Goal: Task Accomplishment & Management: Complete application form

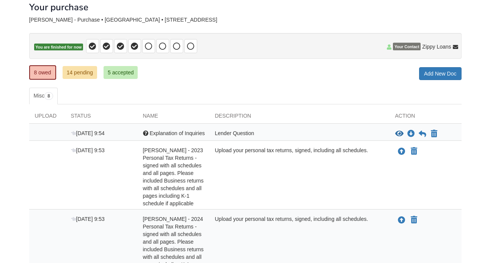
scroll to position [64, 0]
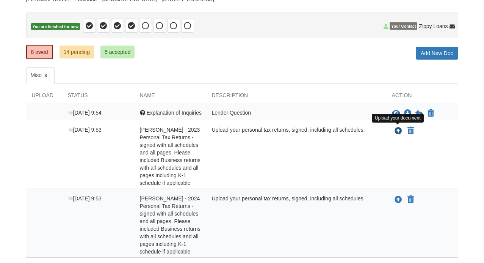
click at [397, 130] on icon "Upload Robert Fultz - 2023 Personal Tax Returns - signed with all schedules and…" at bounding box center [399, 131] width 8 height 8
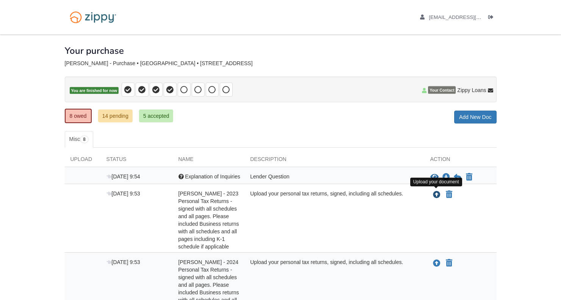
click at [434, 191] on icon "Upload Robert Fultz - 2023 Personal Tax Returns - signed with all schedules and…" at bounding box center [437, 195] width 8 height 8
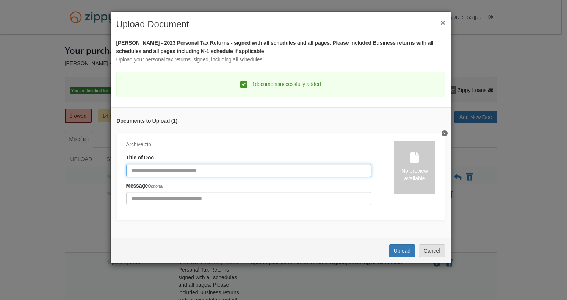
click at [157, 169] on input "Document Title" at bounding box center [248, 170] width 245 height 13
type input "*"
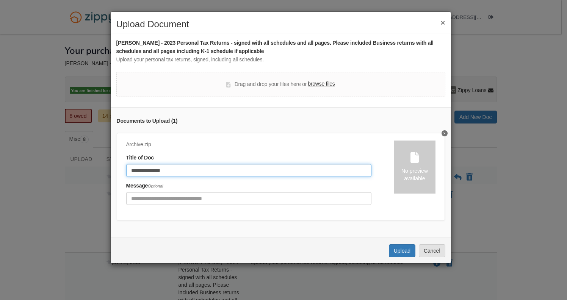
type input "**********"
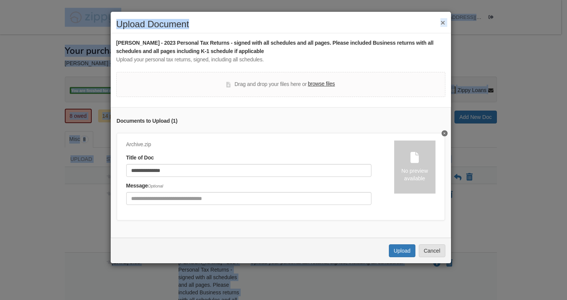
drag, startPoint x: 218, startPoint y: 19, endPoint x: 139, endPoint y: -13, distance: 84.3
click at [139, 0] on html "rfultz@bsu.edu Logout" at bounding box center [283, 272] width 567 height 544
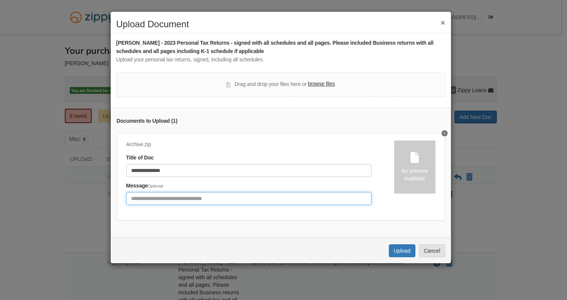
click at [150, 194] on input "Include any comments on this document" at bounding box center [248, 198] width 245 height 13
type input "**********"
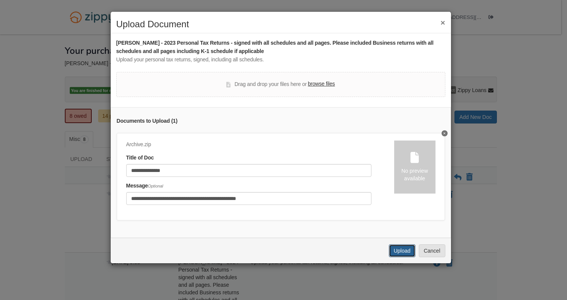
click at [400, 254] on button "Upload" at bounding box center [402, 250] width 27 height 13
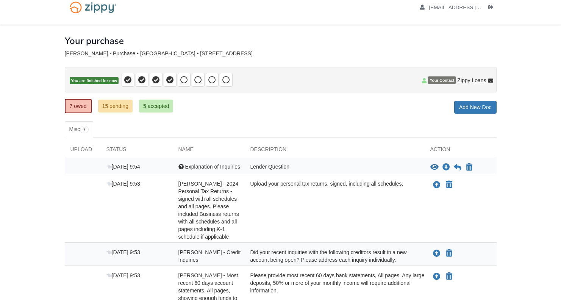
scroll to position [15, 0]
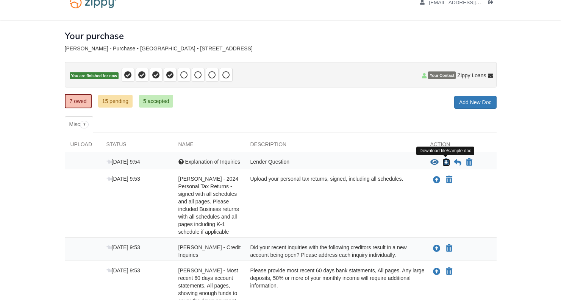
click at [445, 161] on icon "Download Explanation of Inquiries" at bounding box center [447, 163] width 8 height 8
click at [436, 160] on icon "View Explanation of Inquiries" at bounding box center [435, 163] width 8 height 8
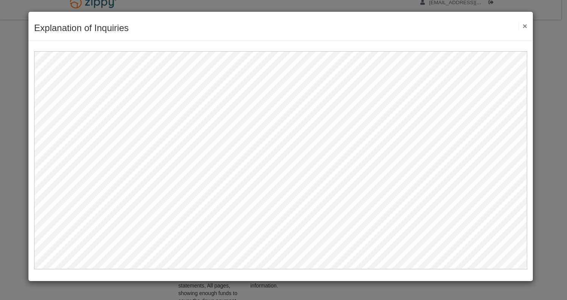
click at [525, 25] on button "×" at bounding box center [523, 26] width 9 height 8
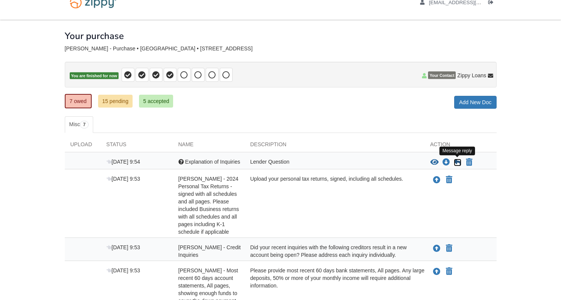
click at [456, 160] on icon at bounding box center [458, 163] width 8 height 8
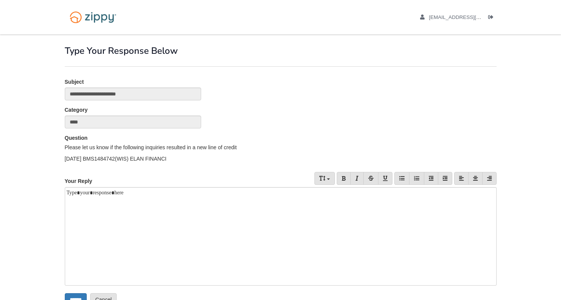
scroll to position [10, 0]
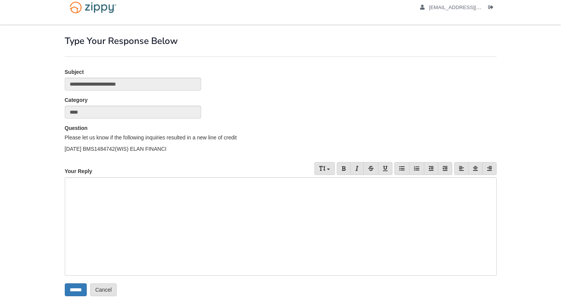
click at [122, 188] on div at bounding box center [281, 226] width 432 height 99
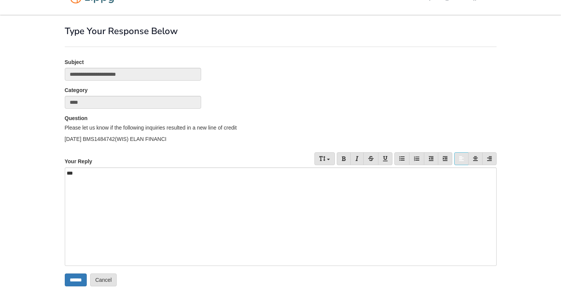
scroll to position [25, 0]
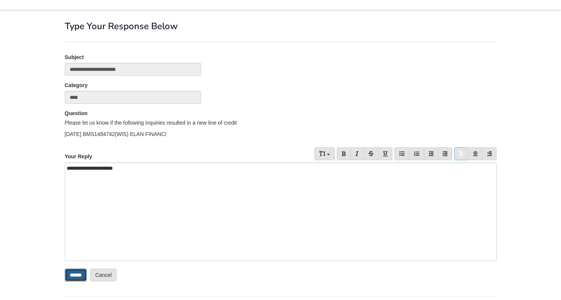
click at [78, 273] on input "******" at bounding box center [76, 275] width 22 height 13
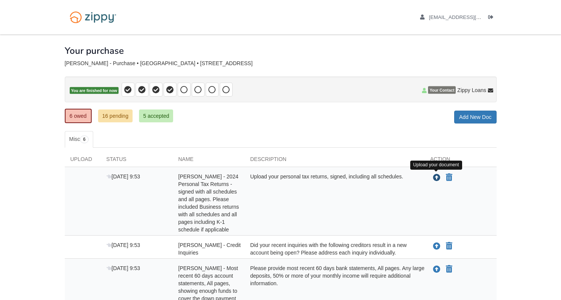
click at [437, 176] on icon "Upload Robert Fultz - 2024 Personal Tax Returns - signed with all schedules and…" at bounding box center [437, 178] width 8 height 8
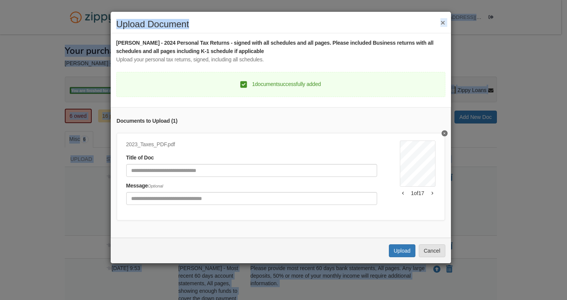
drag, startPoint x: 336, startPoint y: 21, endPoint x: 461, endPoint y: -49, distance: 142.6
click at [461, 0] on html "rfultz@bsu.edu Logout" at bounding box center [283, 229] width 567 height 458
drag, startPoint x: 383, startPoint y: 20, endPoint x: 506, endPoint y: -6, distance: 126.0
click at [506, 0] on html "rfultz@bsu.edu Logout" at bounding box center [283, 229] width 567 height 458
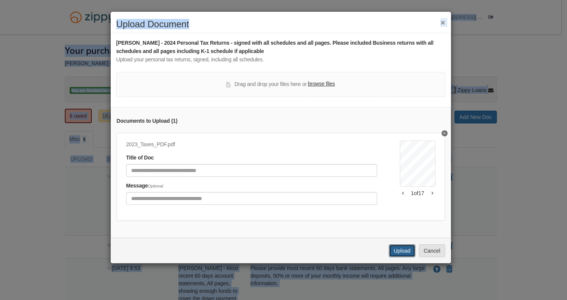
click at [400, 255] on button "Upload" at bounding box center [402, 250] width 27 height 13
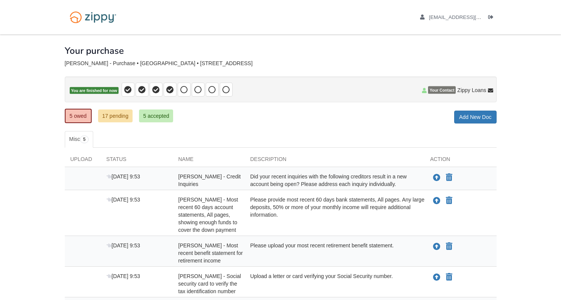
click at [268, 177] on div "Did your recent inquiries with the following creditors result in a new account …" at bounding box center [335, 180] width 180 height 15
click at [190, 177] on span "[PERSON_NAME] - Credit Inquiries" at bounding box center [210, 181] width 63 height 14
click at [266, 180] on div "Did your recent inquiries with the following creditors result in a new account …" at bounding box center [335, 180] width 180 height 15
click at [436, 176] on icon "Upload Robert Fultz - Credit Inquiries" at bounding box center [437, 178] width 8 height 8
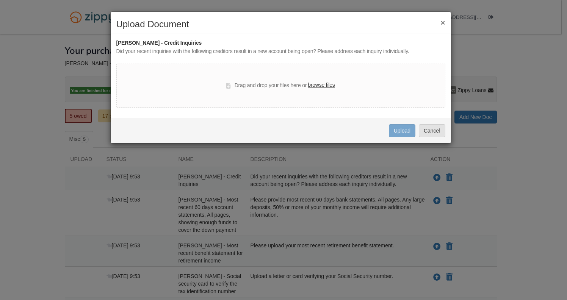
click at [442, 22] on button "×" at bounding box center [442, 23] width 5 height 8
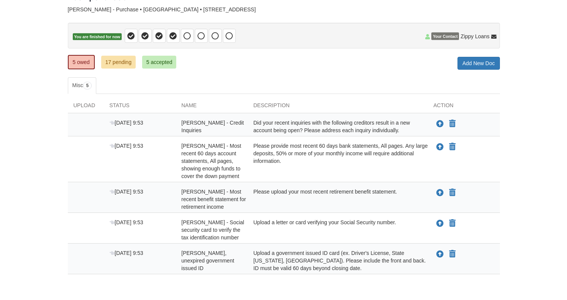
scroll to position [64, 0]
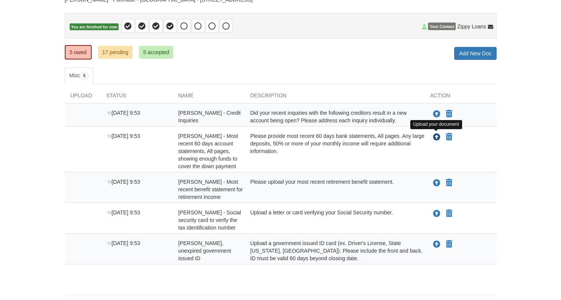
click at [436, 136] on icon "Upload Robert Fultz - Most recent 60 days account statements, All pages, showin…" at bounding box center [437, 138] width 8 height 8
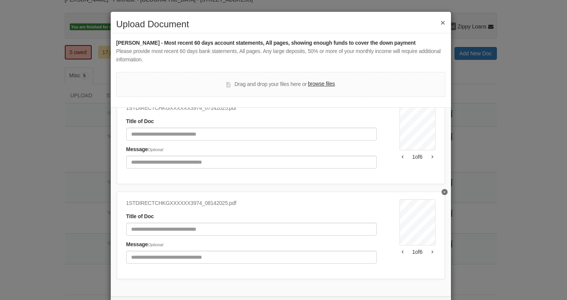
scroll to position [34, 0]
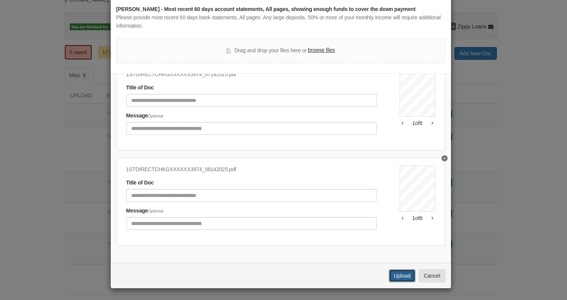
click at [396, 273] on button "Upload" at bounding box center [402, 276] width 27 height 13
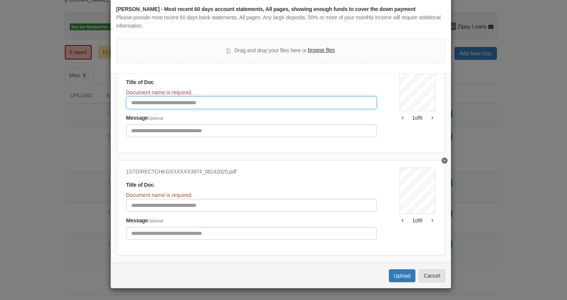
click at [160, 100] on input "Document Title" at bounding box center [251, 102] width 251 height 13
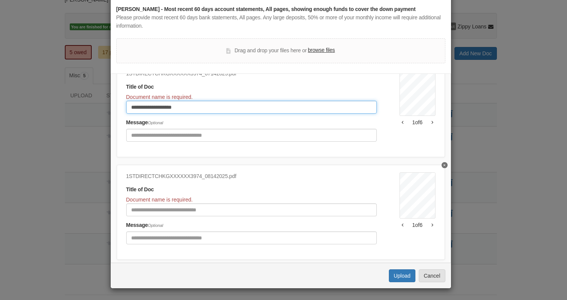
type input "**********"
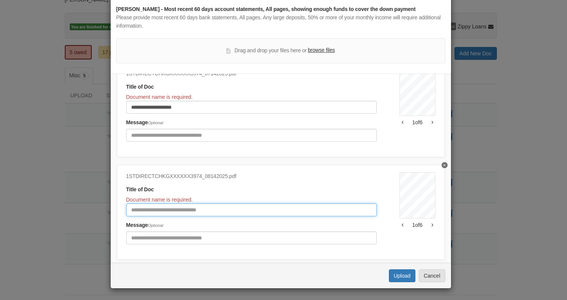
click at [142, 211] on input "Document Title" at bounding box center [251, 210] width 251 height 13
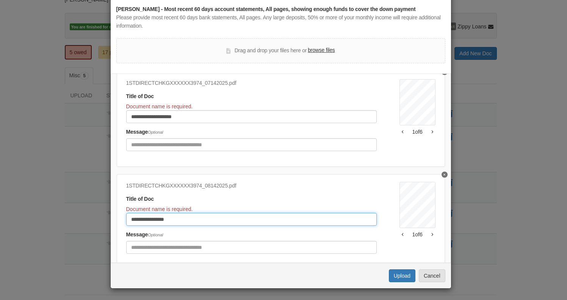
scroll to position [32, 0]
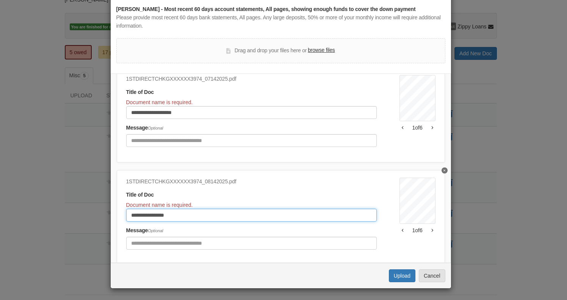
type input "**********"
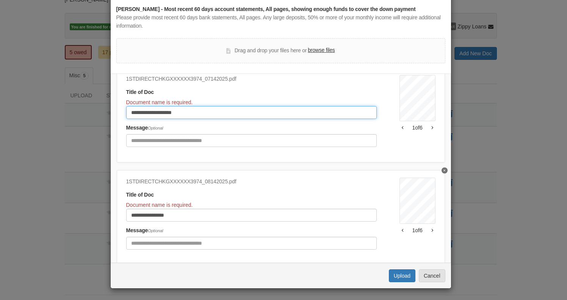
click at [189, 114] on input "**********" at bounding box center [251, 112] width 251 height 13
type input "**********"
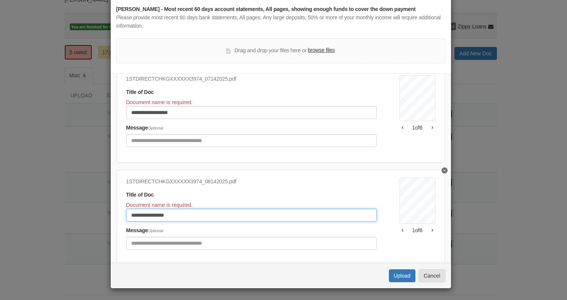
click at [175, 215] on input "**********" at bounding box center [251, 215] width 251 height 13
type input "**********"
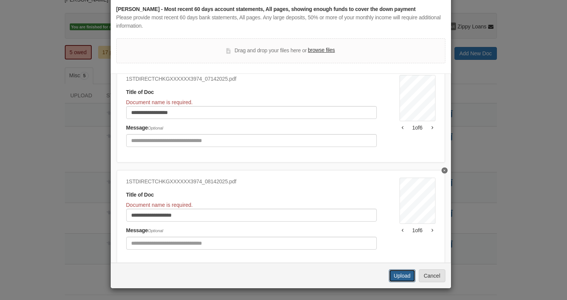
click at [394, 274] on button "Upload" at bounding box center [402, 276] width 27 height 13
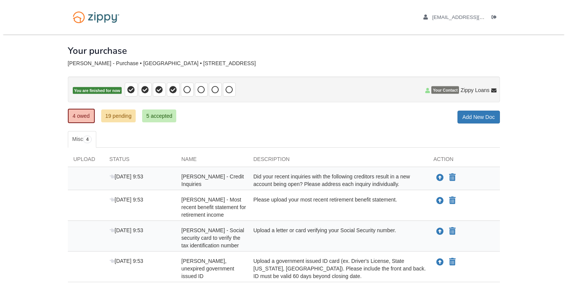
scroll to position [43, 0]
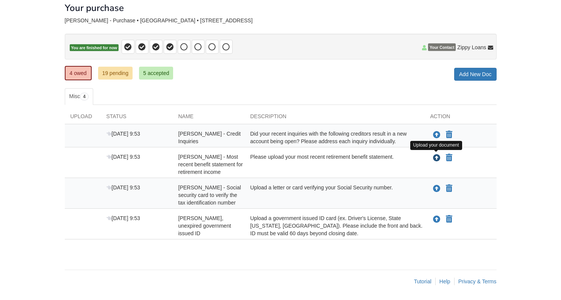
click at [436, 156] on icon "Upload Robert Fultz - Most recent benefit statement for retirement income" at bounding box center [437, 159] width 8 height 8
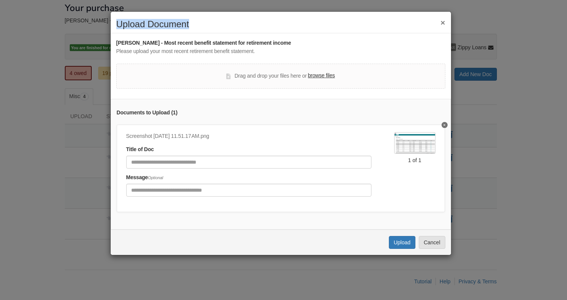
drag, startPoint x: 394, startPoint y: 17, endPoint x: 376, endPoint y: 19, distance: 17.9
click at [377, 19] on div "× Upload Document Robert Fultz - Most recent benefit statement for retirement i…" at bounding box center [280, 133] width 341 height 244
click at [441, 24] on button "×" at bounding box center [442, 23] width 5 height 8
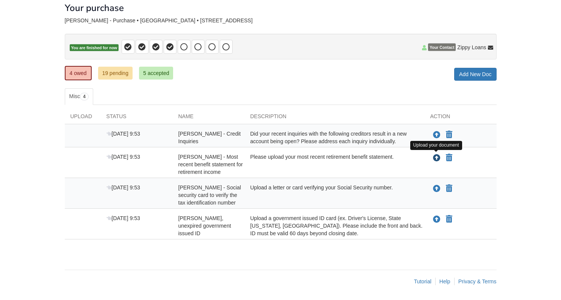
click at [435, 157] on icon "Upload Robert Fultz - Most recent benefit statement for retirement income" at bounding box center [437, 159] width 8 height 8
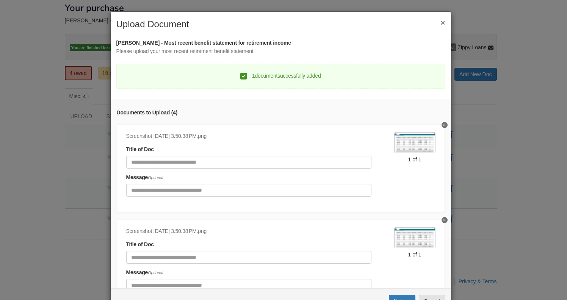
drag, startPoint x: 282, startPoint y: 19, endPoint x: 317, endPoint y: 13, distance: 35.0
click at [317, 13] on div "× Upload Document Robert Fultz - Most recent benefit statement for retirement i…" at bounding box center [280, 162] width 341 height 303
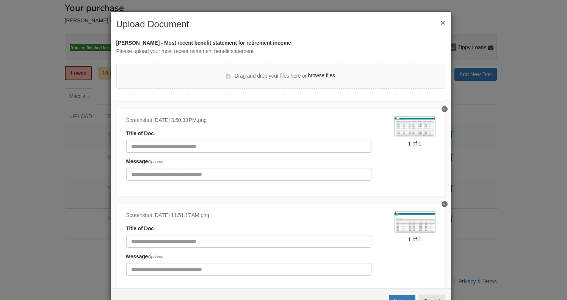
scroll to position [102, 0]
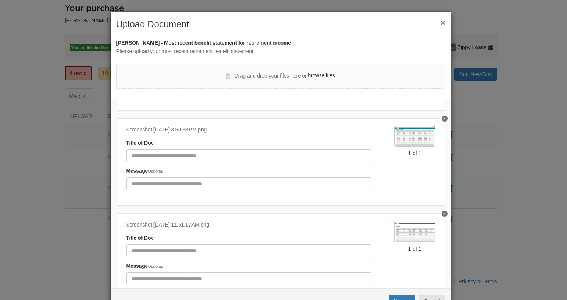
click at [398, 138] on img at bounding box center [414, 136] width 41 height 21
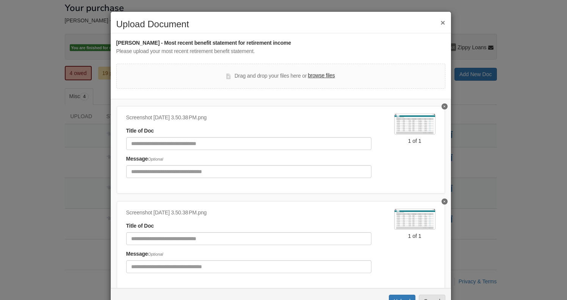
scroll to position [2, 0]
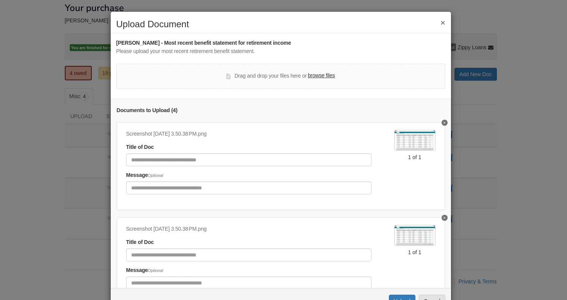
click at [310, 76] on label "browse files" at bounding box center [321, 76] width 27 height 8
click at [0, 0] on input "browse files" at bounding box center [0, 0] width 0 height 0
click at [401, 139] on img at bounding box center [414, 140] width 41 height 21
click at [399, 144] on img at bounding box center [414, 140] width 41 height 21
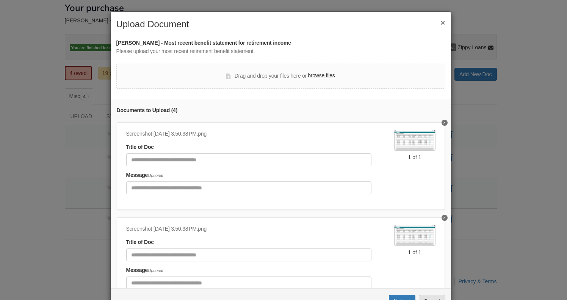
click at [410, 235] on img at bounding box center [414, 235] width 41 height 21
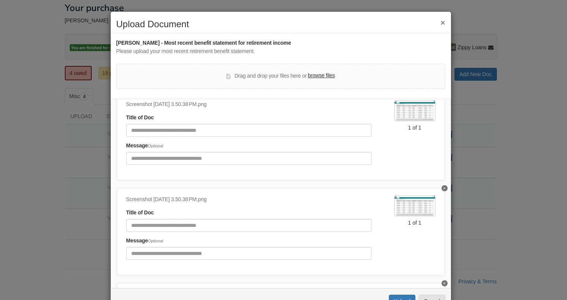
scroll to position [123, 0]
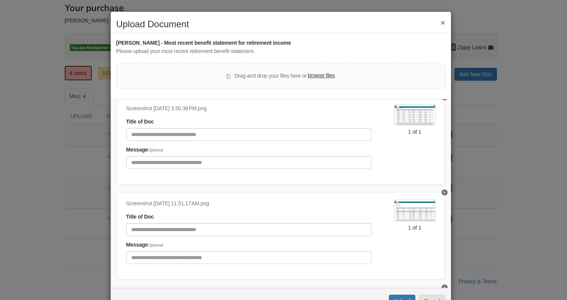
click at [444, 192] on icon "Delete undefined" at bounding box center [445, 192] width 2 height 3
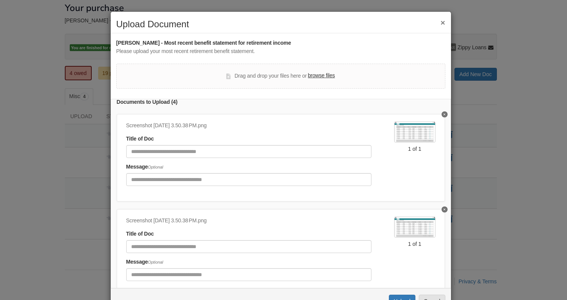
scroll to position [0, 0]
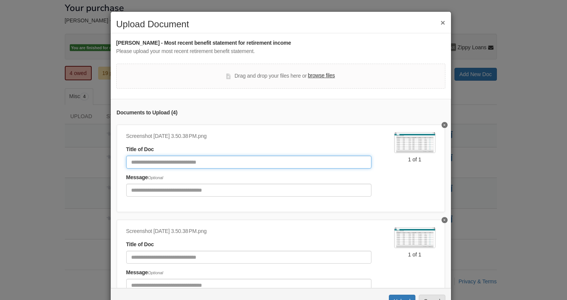
click at [156, 163] on input "Document Title" at bounding box center [248, 162] width 245 height 13
type input "*"
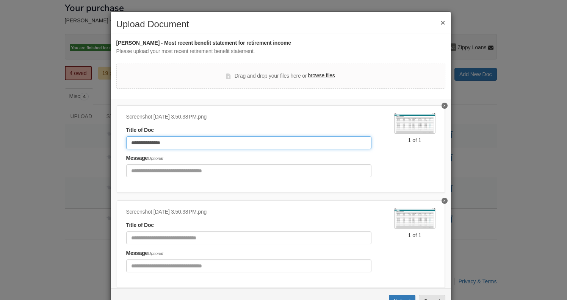
scroll to position [24, 0]
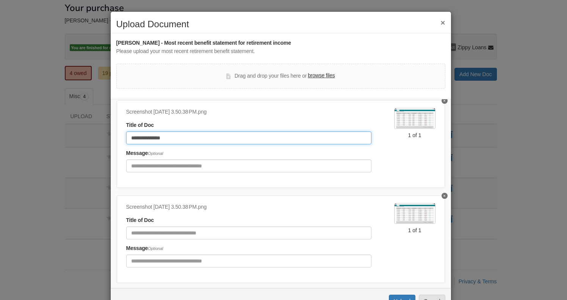
type input "**********"
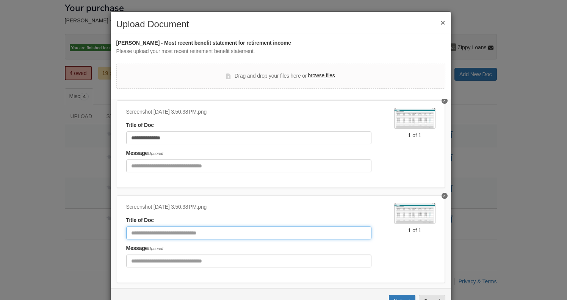
click at [172, 232] on input "Document Title" at bounding box center [248, 233] width 245 height 13
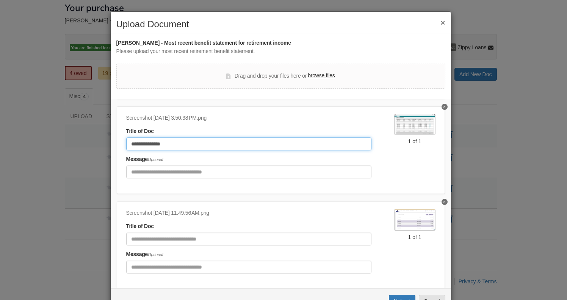
scroll to position [129, 0]
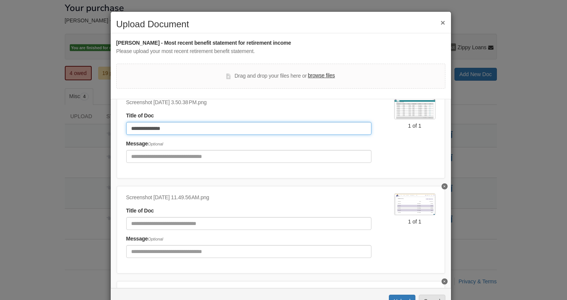
type input "**********"
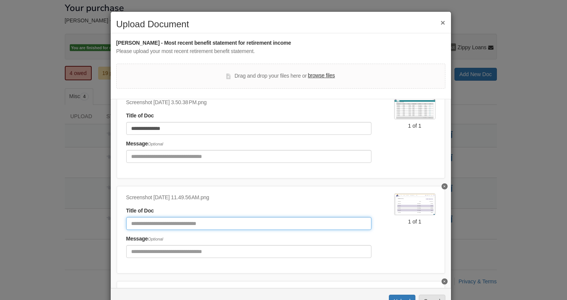
click at [168, 222] on input "Document Title" at bounding box center [248, 223] width 245 height 13
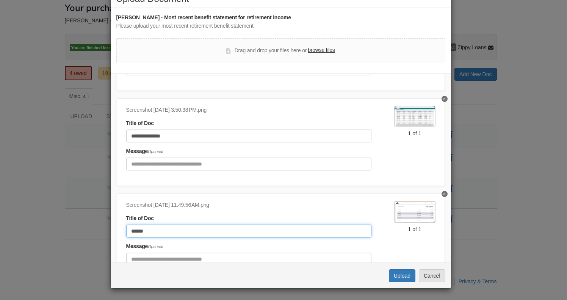
scroll to position [232, 0]
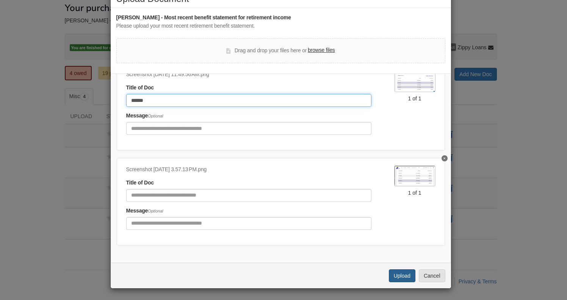
type input "******"
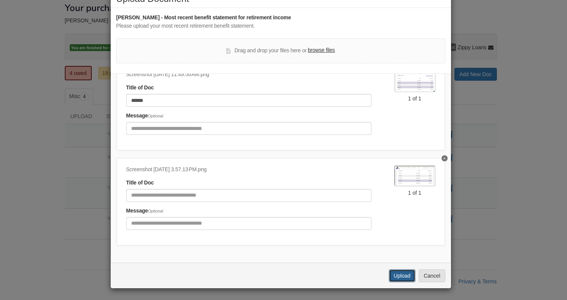
click at [395, 276] on button "Upload" at bounding box center [402, 276] width 27 height 13
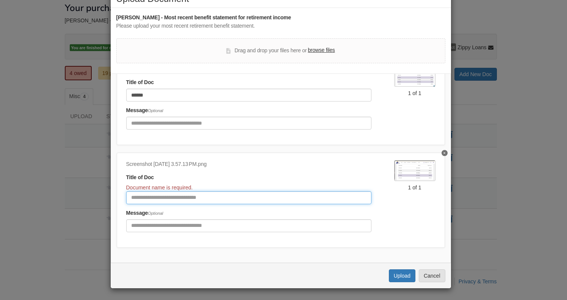
click at [208, 199] on input "Document Title" at bounding box center [248, 197] width 245 height 13
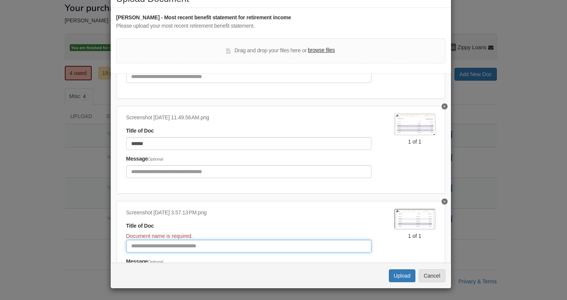
scroll to position [208, 0]
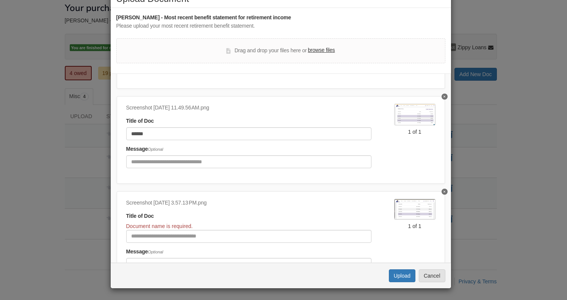
click at [442, 190] on button "Delete undefined" at bounding box center [445, 192] width 6 height 6
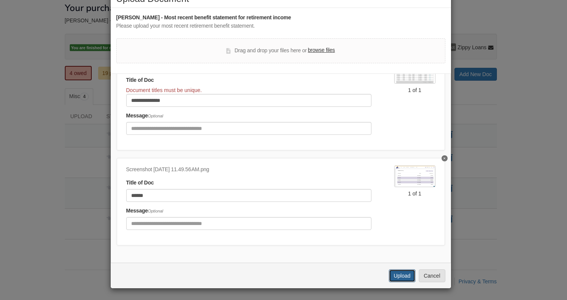
click at [392, 277] on button "Upload" at bounding box center [402, 276] width 27 height 13
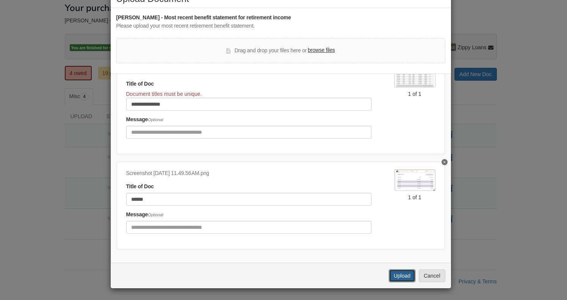
scroll to position [138, 0]
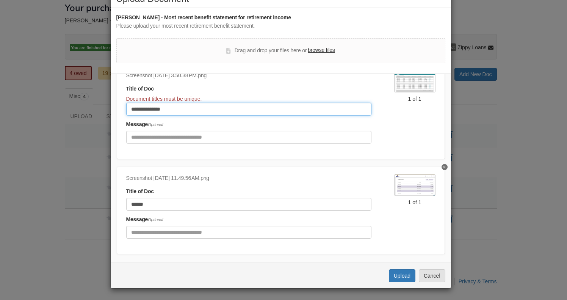
click at [172, 108] on input "**********" at bounding box center [248, 109] width 245 height 13
type input "**********"
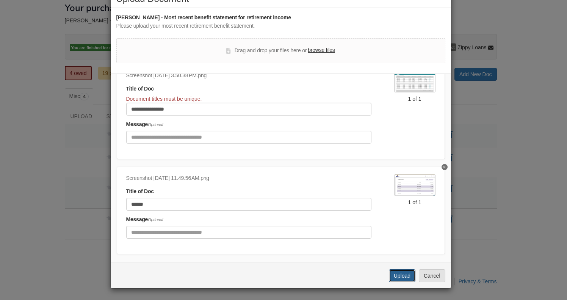
click at [400, 274] on button "Upload" at bounding box center [402, 276] width 27 height 13
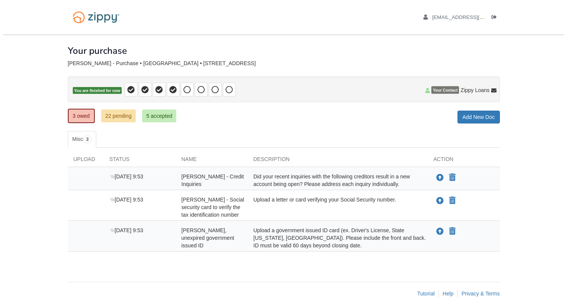
scroll to position [12, 0]
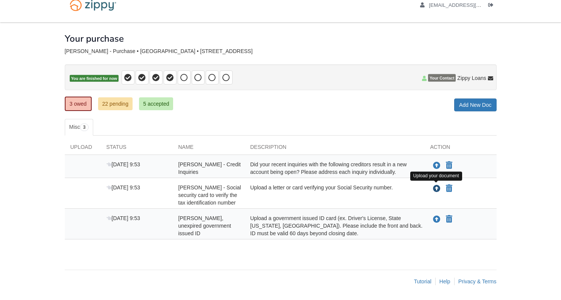
click at [436, 186] on icon "Upload Robert Fultz - Social security card to verify the tax identification num…" at bounding box center [437, 189] width 8 height 8
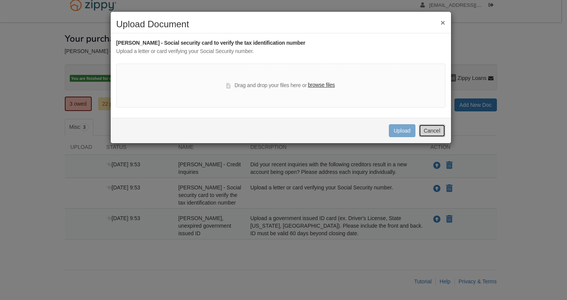
click at [428, 131] on button "Cancel" at bounding box center [432, 130] width 27 height 13
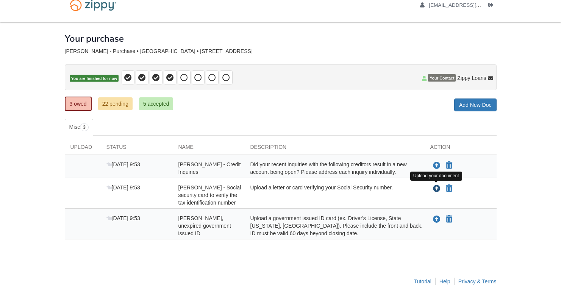
click at [436, 187] on icon "Upload Robert Fultz - Social security card to verify the tax identification num…" at bounding box center [437, 189] width 8 height 8
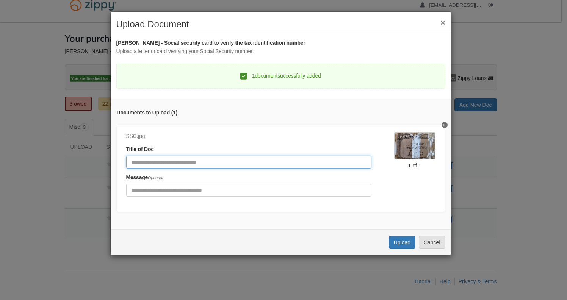
click at [244, 163] on input "Document Title" at bounding box center [248, 162] width 245 height 13
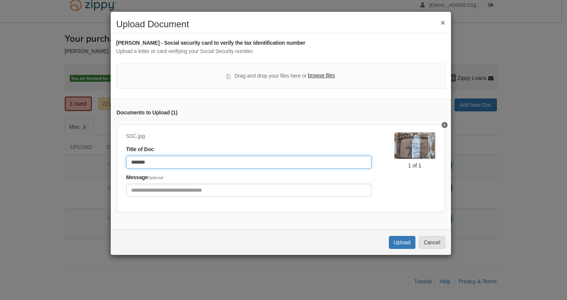
type input "*******"
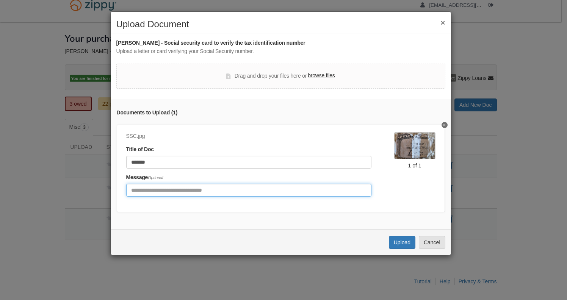
click at [208, 190] on input "Include any comments on this document" at bounding box center [248, 190] width 245 height 13
type input "**********"
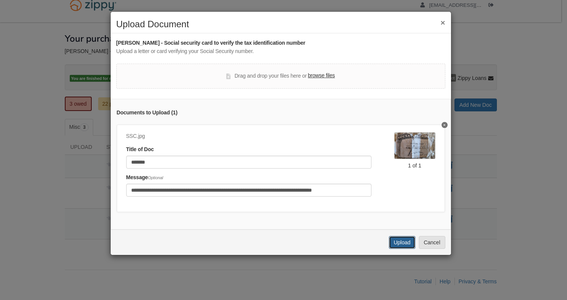
click at [397, 246] on button "Upload" at bounding box center [402, 242] width 27 height 13
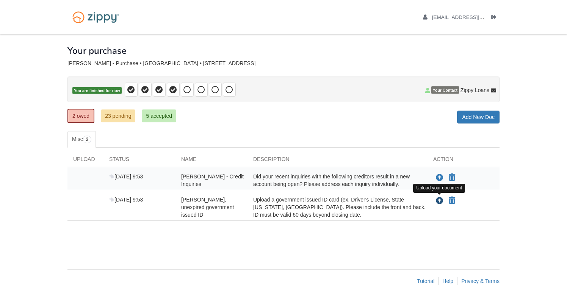
click at [440, 201] on icon "Upload Robert Fultz - Valid, unexpired government issued ID" at bounding box center [440, 201] width 8 height 8
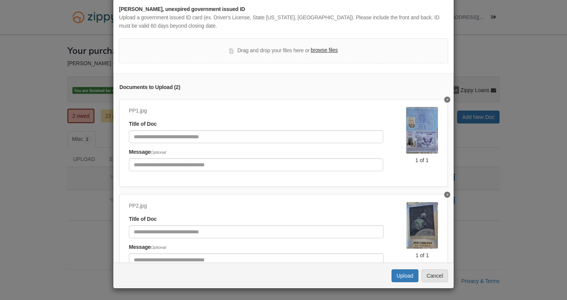
scroll to position [5, 0]
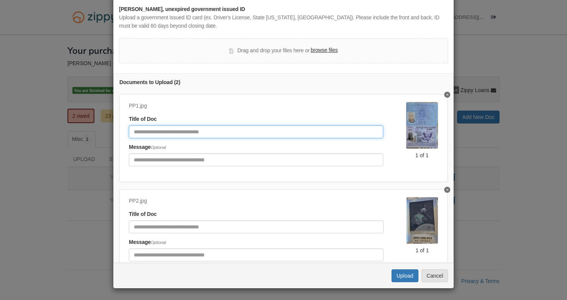
click at [205, 132] on input "Document Title" at bounding box center [256, 131] width 254 height 13
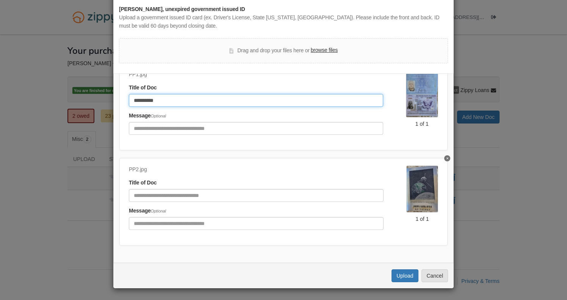
type input "**********"
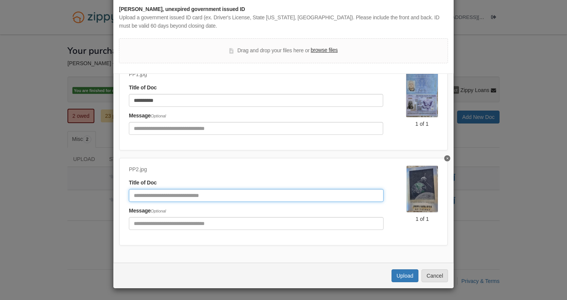
click at [188, 189] on input "Document Title" at bounding box center [256, 195] width 255 height 13
type input "**********"
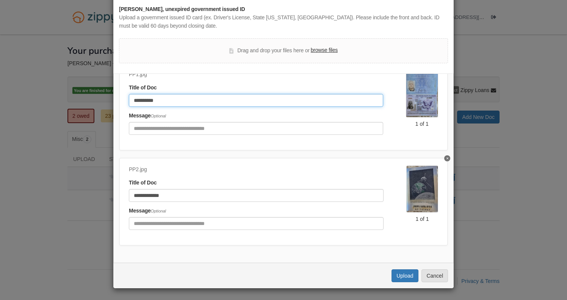
click at [159, 98] on input "**********" at bounding box center [256, 100] width 254 height 13
type input "**********"
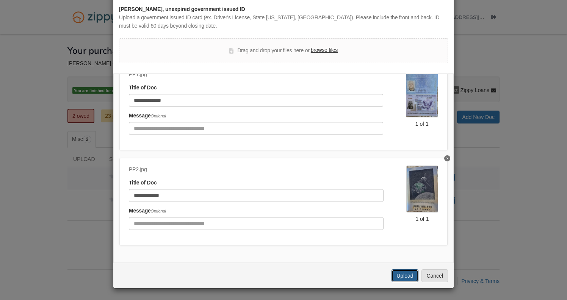
click at [401, 274] on button "Upload" at bounding box center [405, 276] width 27 height 13
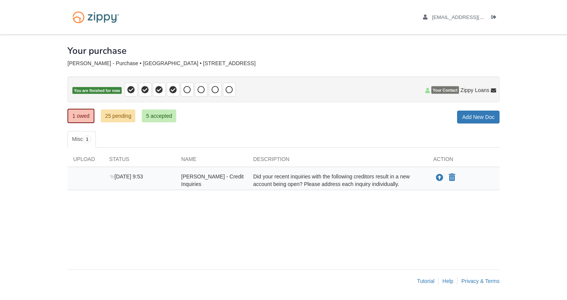
click at [188, 179] on span "[PERSON_NAME] - Credit Inquiries" at bounding box center [212, 181] width 63 height 14
click at [123, 177] on span "[DATE] 9:53" at bounding box center [126, 177] width 34 height 6
click at [111, 177] on icon at bounding box center [111, 176] width 5 height 5
click at [439, 176] on icon "Upload Robert Fultz - Credit Inquiries" at bounding box center [440, 178] width 8 height 8
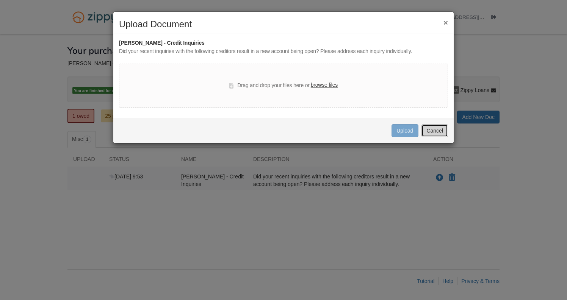
click at [430, 129] on button "Cancel" at bounding box center [435, 130] width 27 height 13
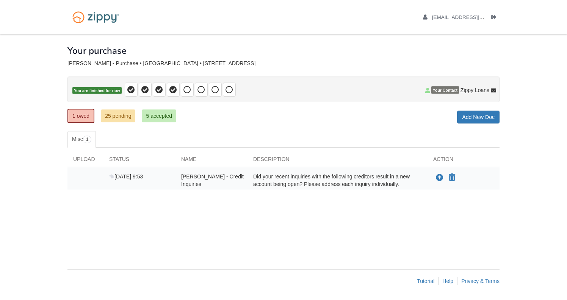
click at [461, 179] on div "Upload your document You can declare this document Not Applicable" at bounding box center [466, 178] width 66 height 10
click at [433, 174] on div "Upload your document" at bounding box center [438, 178] width 11 height 10
click at [127, 178] on span "[DATE] 9:53" at bounding box center [126, 177] width 34 height 6
click at [190, 179] on span "[PERSON_NAME] - Credit Inquiries" at bounding box center [212, 181] width 63 height 14
click at [268, 178] on div "Did your recent inquiries with the following creditors result in a new account …" at bounding box center [338, 180] width 180 height 15
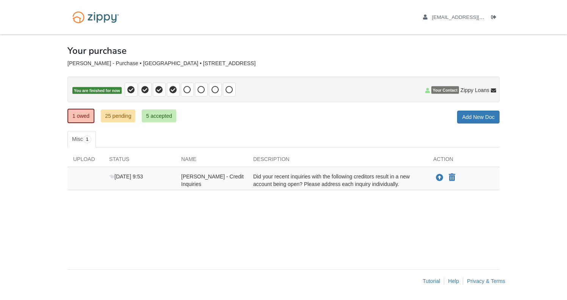
click at [461, 174] on div "Upload your document You can declare this document Not Applicable" at bounding box center [466, 178] width 66 height 10
click at [433, 177] on div "Upload your document You can declare this document Not Applicable" at bounding box center [464, 180] width 72 height 15
click at [409, 178] on div "Did your recent inquiries with the following creditors result in a new account …" at bounding box center [338, 180] width 180 height 15
click at [112, 177] on icon at bounding box center [111, 176] width 5 height 5
drag, startPoint x: 113, startPoint y: 176, endPoint x: 121, endPoint y: 175, distance: 7.2
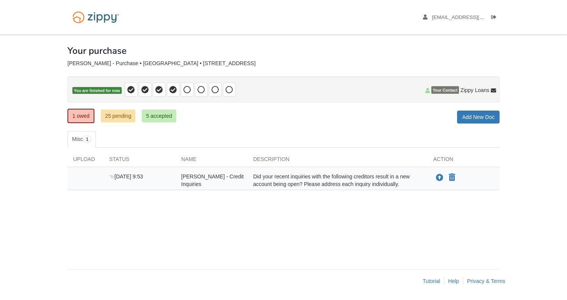
click at [114, 176] on icon at bounding box center [111, 176] width 5 height 5
click at [182, 174] on span "Robert Fultz - Credit Inquiries" at bounding box center [212, 181] width 63 height 14
click at [200, 178] on span "Robert Fultz - Credit Inquiries" at bounding box center [212, 181] width 63 height 14
click at [196, 181] on span "Robert Fultz - Credit Inquiries" at bounding box center [212, 181] width 63 height 14
click at [320, 181] on div "Did your recent inquiries with the following creditors result in a new account …" at bounding box center [338, 180] width 180 height 15
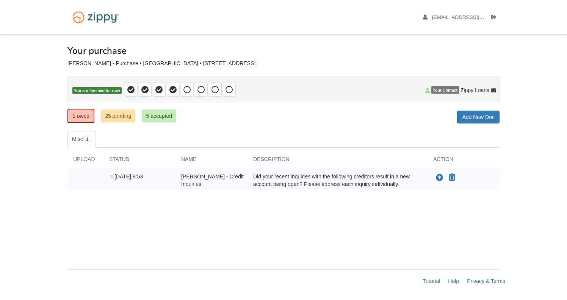
click at [375, 182] on div "Did your recent inquiries with the following creditors result in a new account …" at bounding box center [338, 180] width 180 height 15
click at [439, 176] on icon "Upload Robert Fultz - Credit Inquiries" at bounding box center [440, 178] width 8 height 8
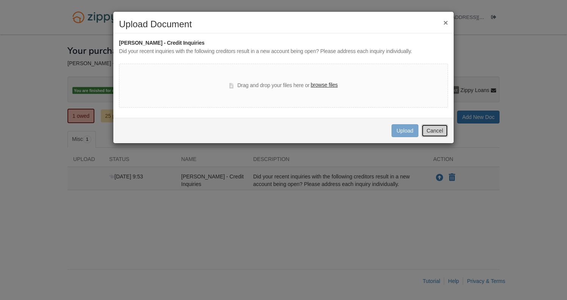
click at [436, 131] on button "Cancel" at bounding box center [435, 130] width 27 height 13
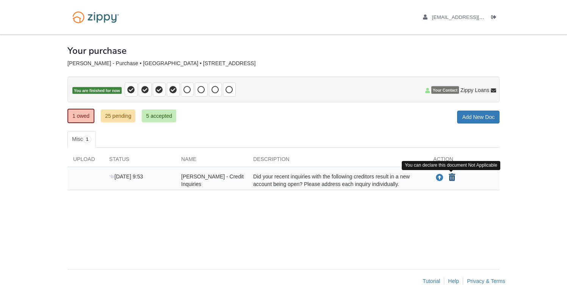
click at [454, 175] on icon "Declare Robert Fultz - Credit Inquiries not applicable" at bounding box center [452, 178] width 6 height 8
type input "**********"
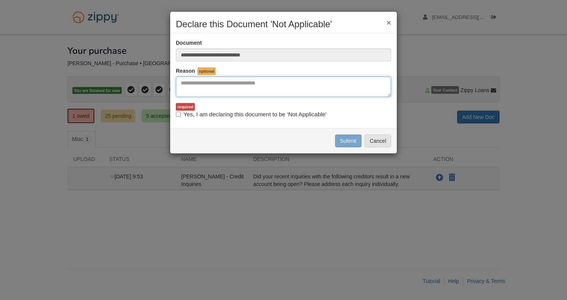
click at [248, 88] on textarea "Reasons Why" at bounding box center [283, 87] width 215 height 20
type textarea "**********"
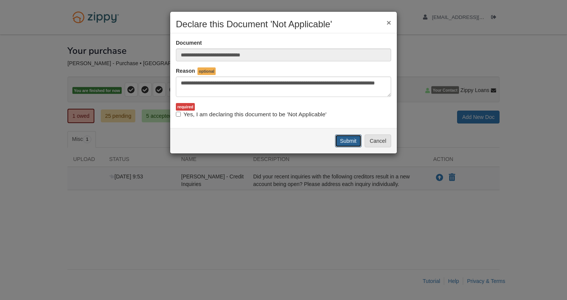
click at [354, 142] on button "Submit" at bounding box center [348, 141] width 27 height 13
